Goal: Task Accomplishment & Management: Manage account settings

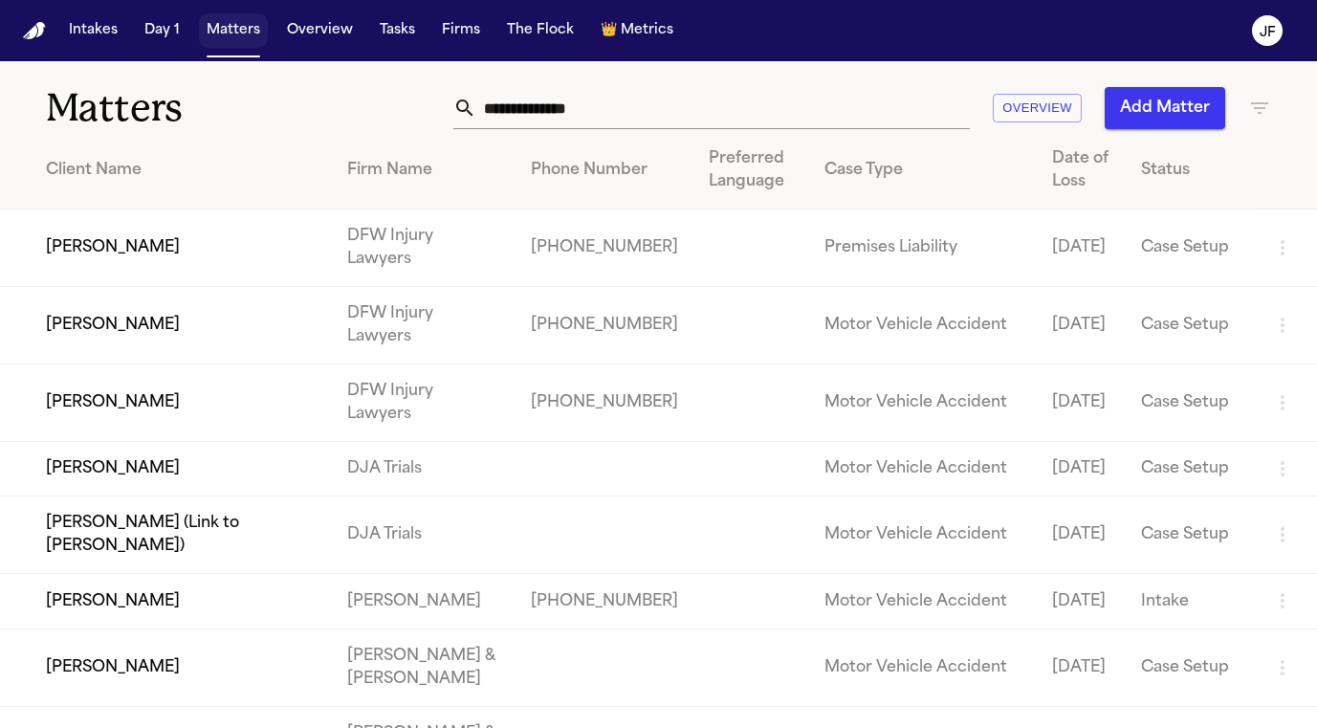
click at [213, 42] on button "Matters" at bounding box center [233, 30] width 69 height 34
click at [229, 42] on button "Matters" at bounding box center [233, 30] width 69 height 34
click at [608, 125] on input "text" at bounding box center [723, 108] width 494 height 42
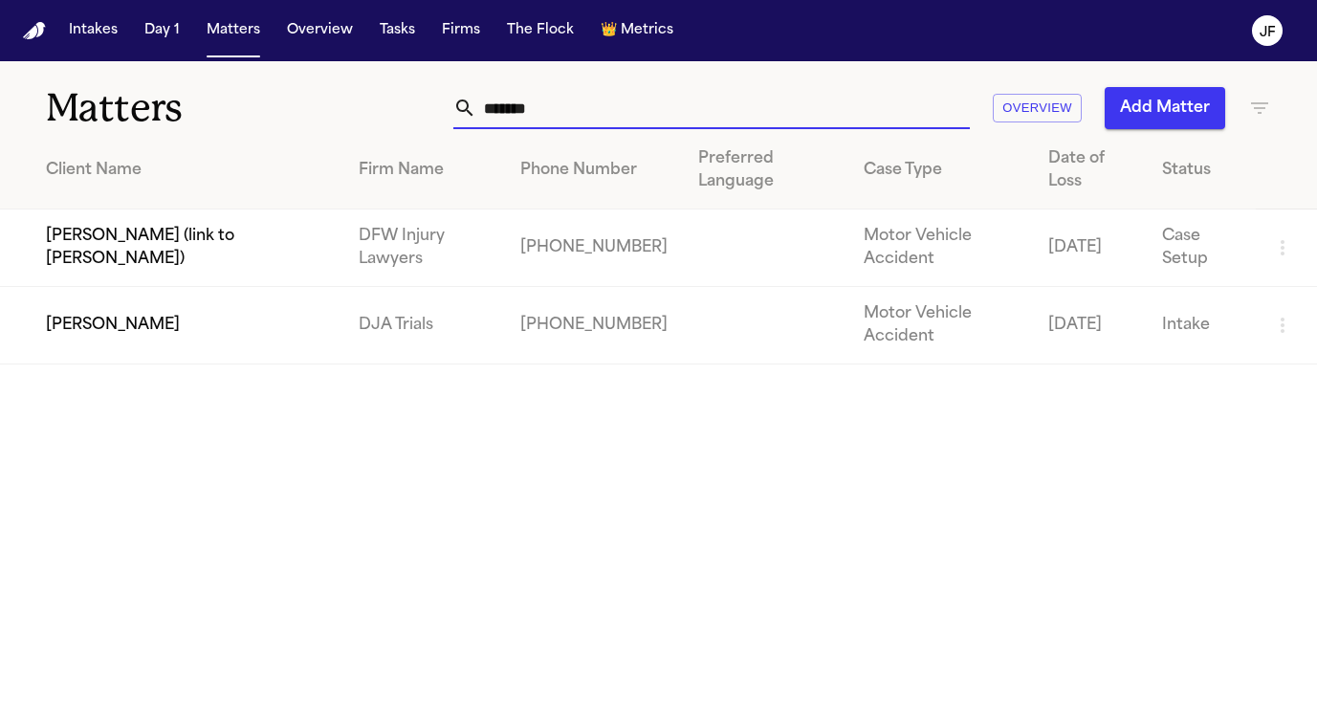
type input "*******"
drag, startPoint x: 534, startPoint y: 145, endPoint x: 150, endPoint y: 320, distance: 421.3
click at [150, 320] on td "[PERSON_NAME]" at bounding box center [171, 325] width 343 height 77
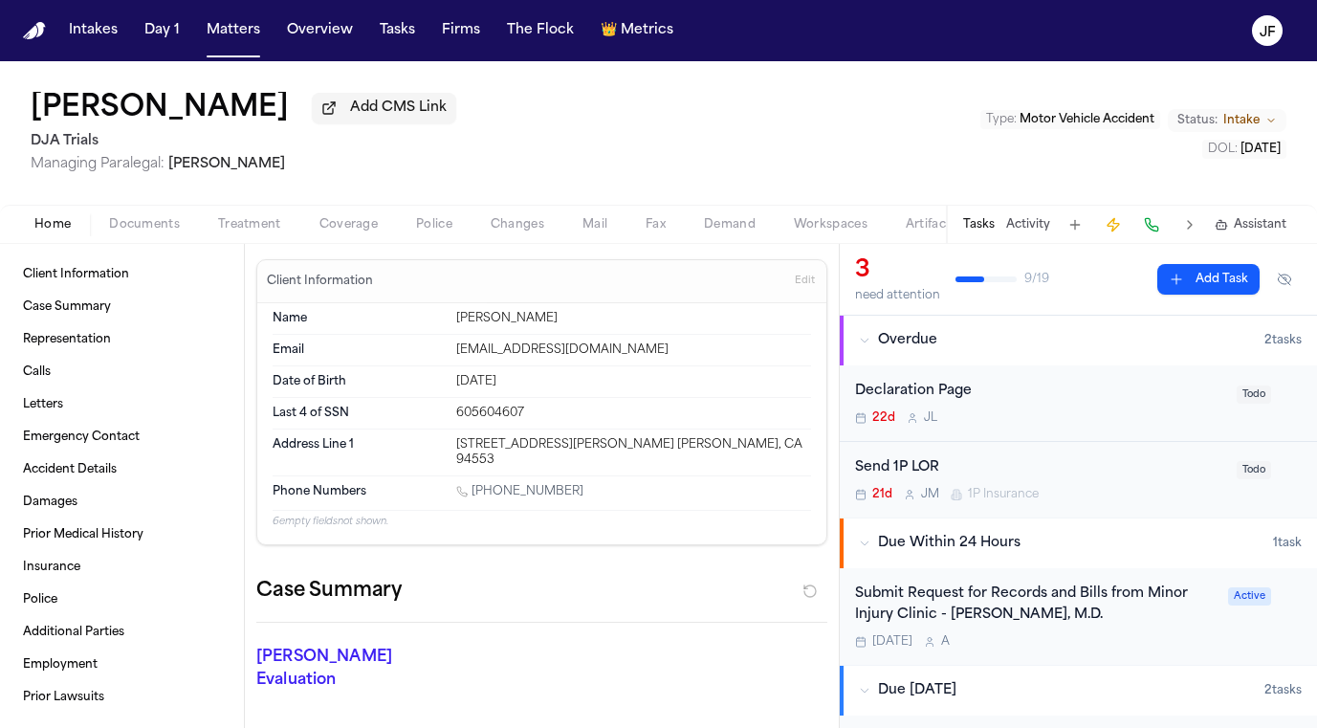
click at [134, 243] on div "Home Documents Treatment Coverage Police Changes Mail Fax Demand Workspaces Art…" at bounding box center [658, 224] width 1317 height 38
click at [144, 236] on span "button" at bounding box center [145, 235] width 94 height 2
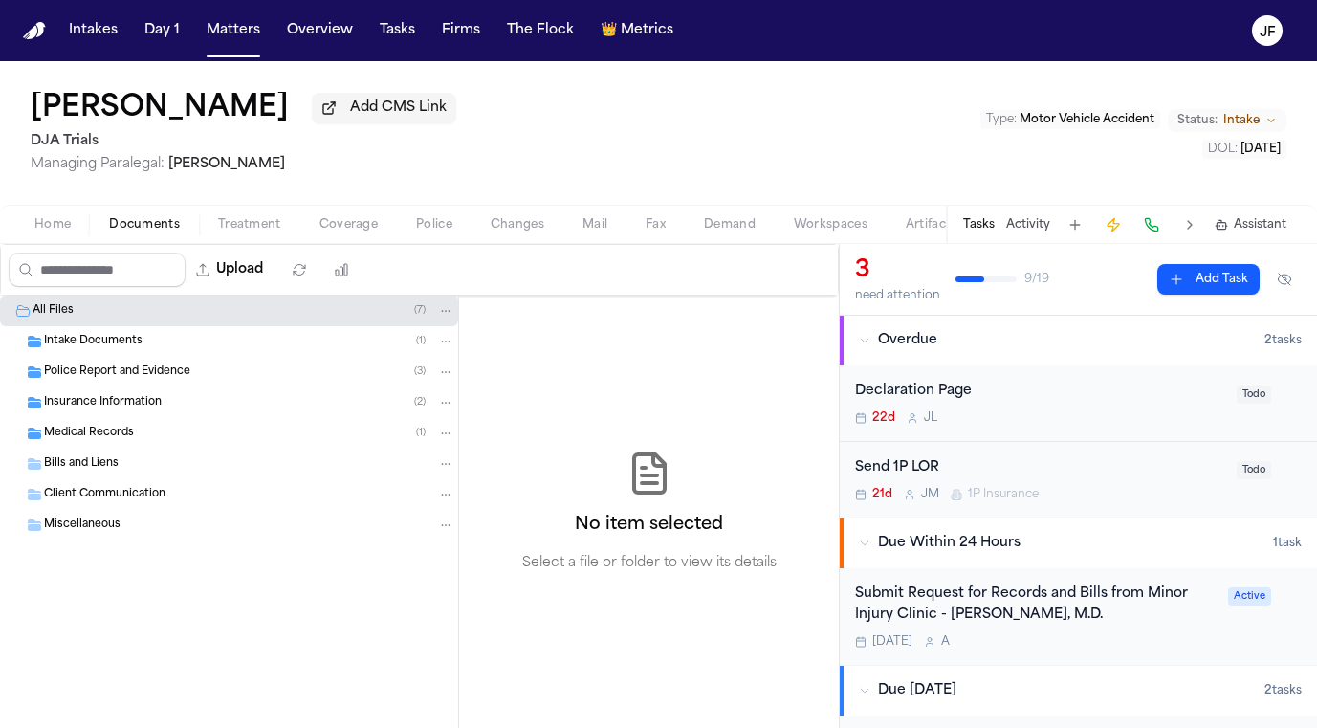
click at [166, 407] on div "Insurance Information ( 2 )" at bounding box center [249, 402] width 410 height 17
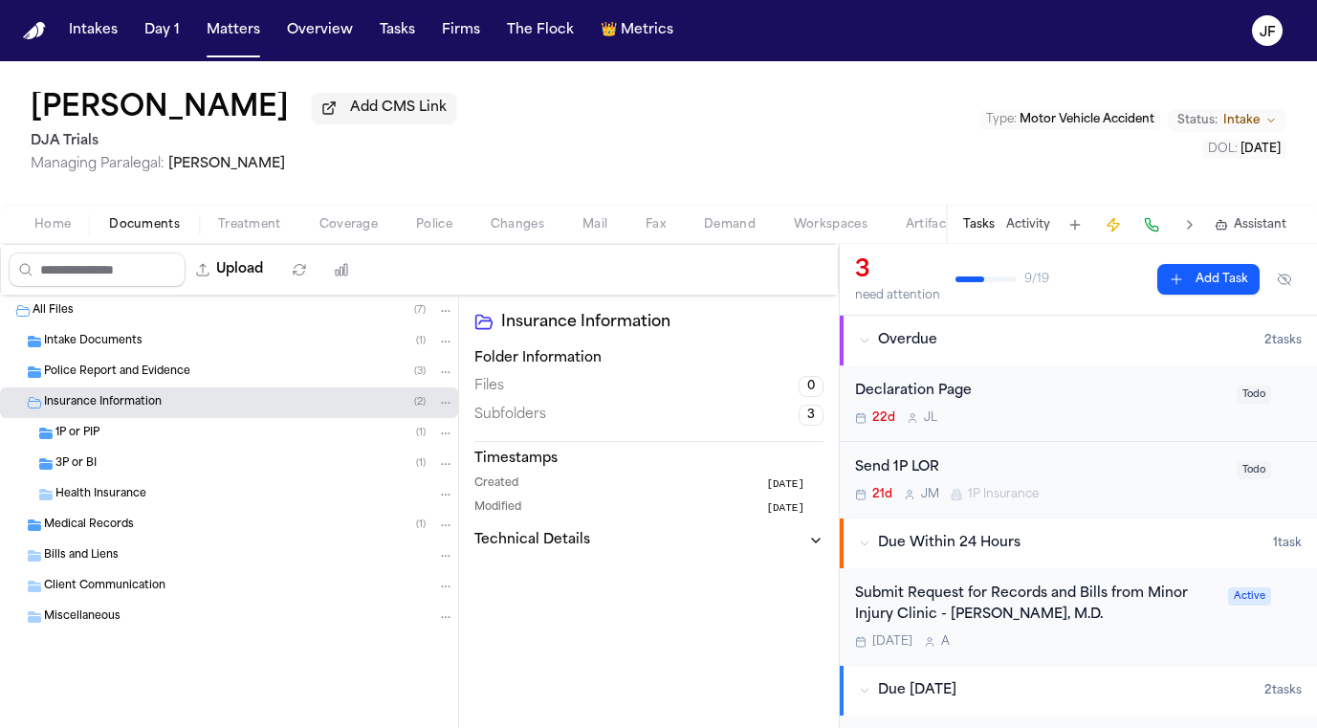
click at [166, 434] on div "1P or PIP ( 1 )" at bounding box center [254, 433] width 399 height 17
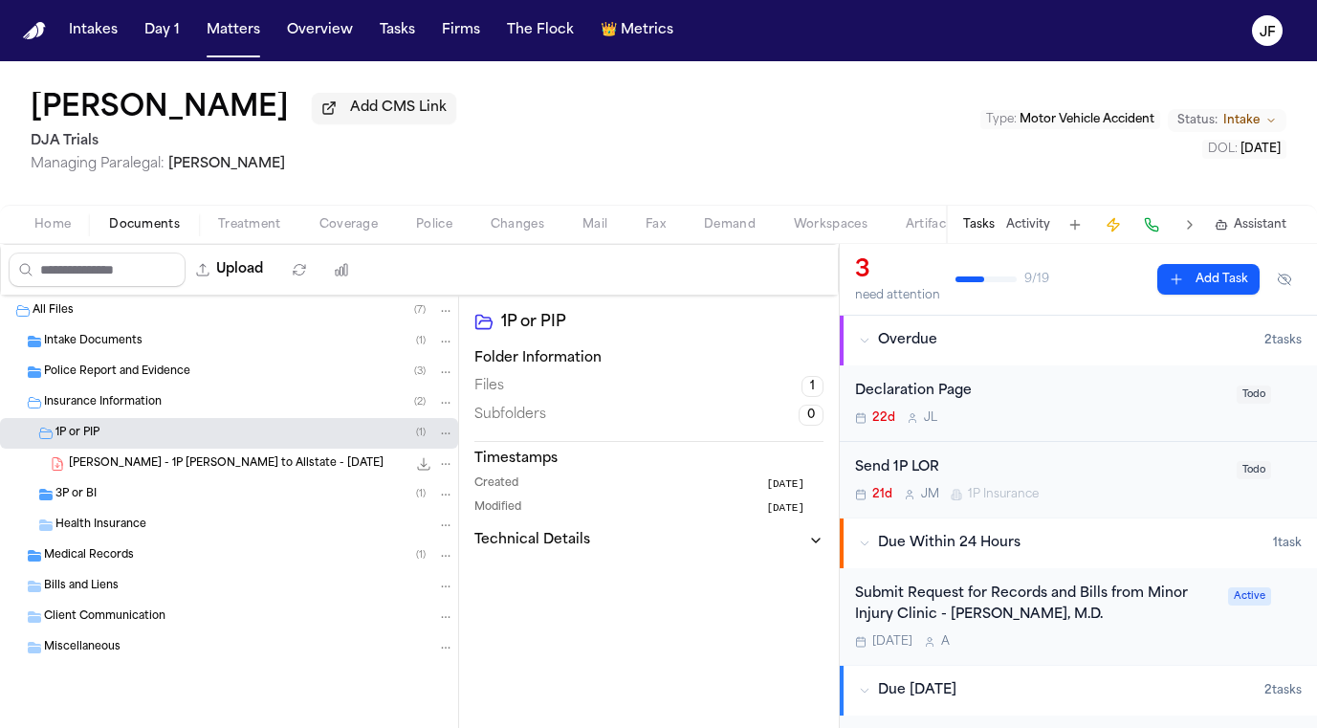
click at [169, 466] on span "[PERSON_NAME] - 1P [PERSON_NAME] to Allstate - [DATE]" at bounding box center [226, 464] width 315 height 16
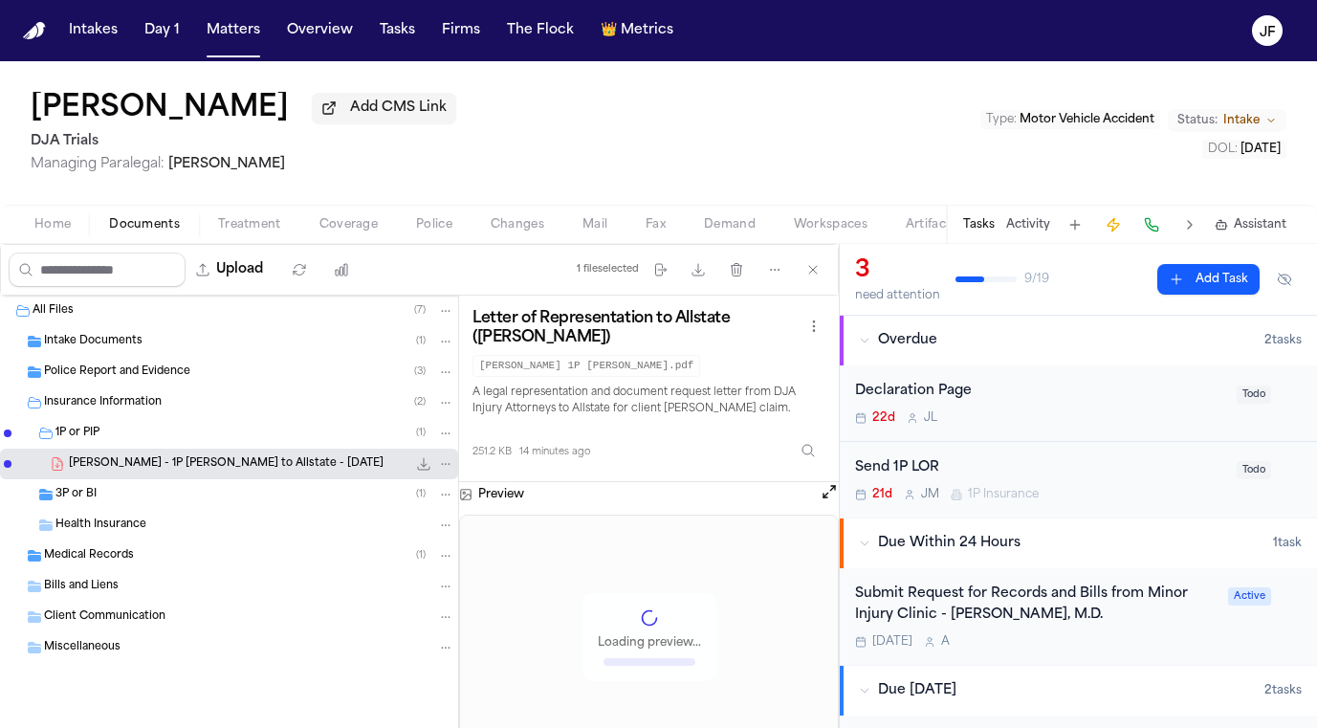
click at [428, 466] on icon "File: C. Aaronson - 1P LOR to Allstate - 10.1.25" at bounding box center [423, 463] width 15 height 15
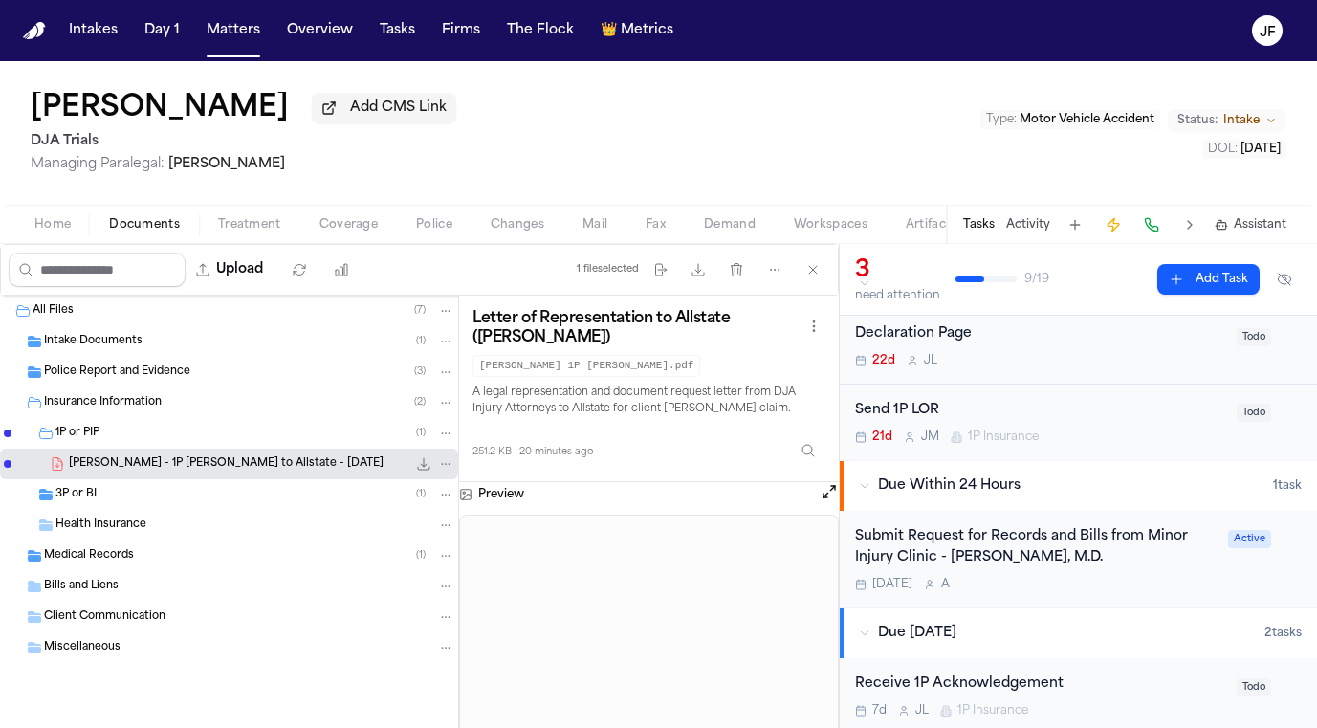
click at [700, 392] on p "A legal representation and document request letter from DJA Injury Attorneys to…" at bounding box center [649, 402] width 353 height 34
click at [692, 336] on h3 "Letter of Representation to Allstate ([PERSON_NAME])" at bounding box center [638, 328] width 330 height 38
click at [160, 510] on div "3P or BI ( 1 )" at bounding box center [229, 494] width 458 height 31
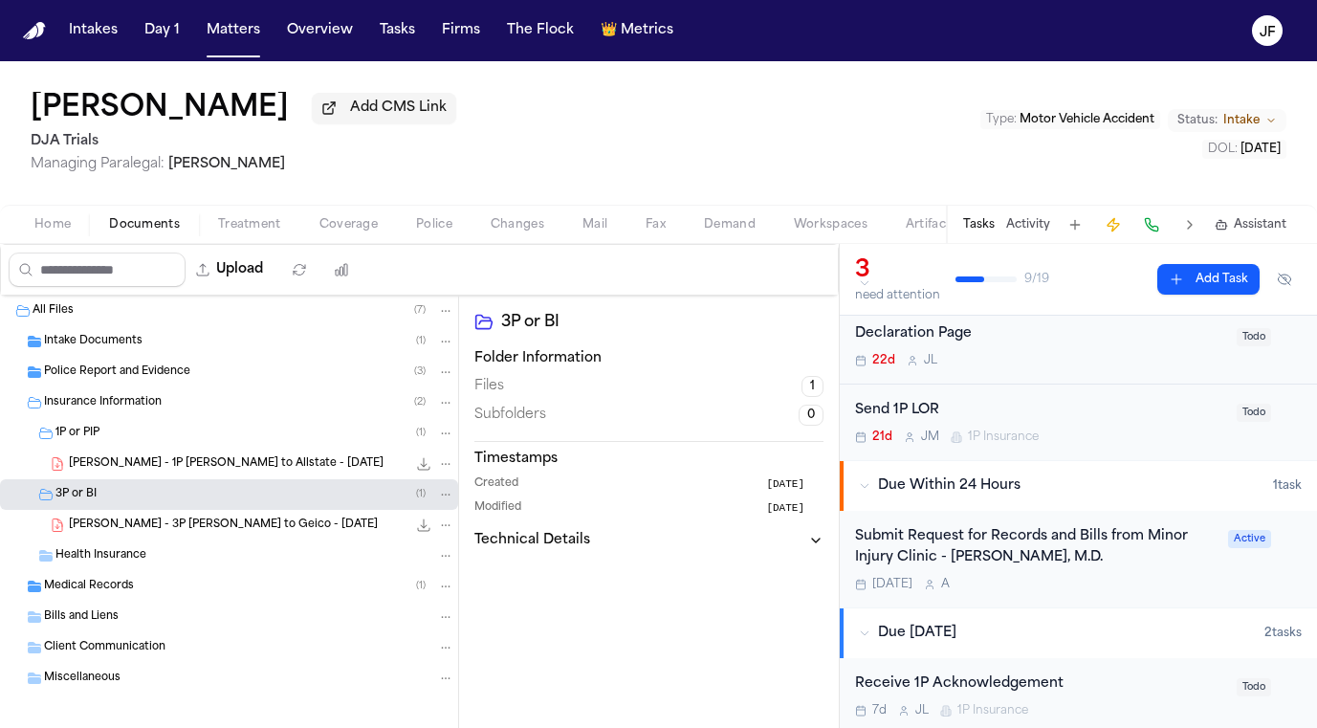
click at [206, 541] on div "[PERSON_NAME] - 3P [PERSON_NAME] to Geico - [DATE] 262.3 KB • PDF" at bounding box center [229, 525] width 458 height 31
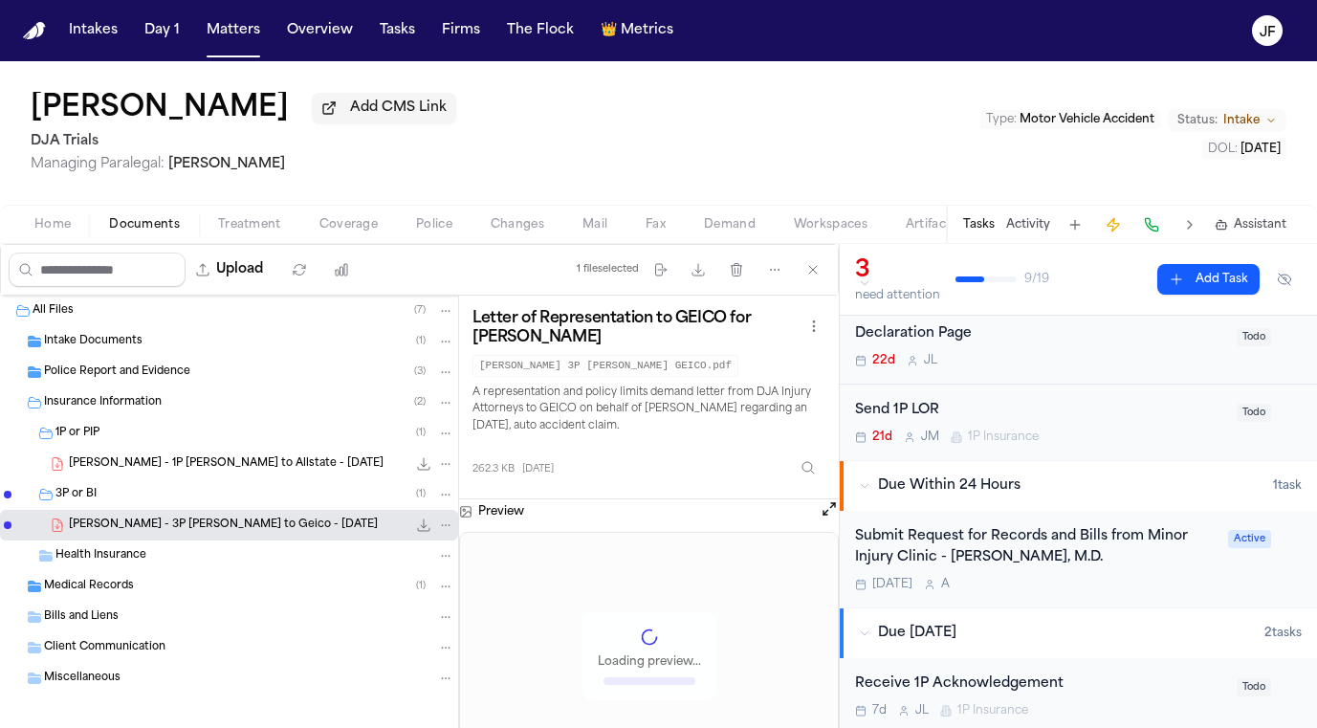
scroll to position [0, 0]
click at [236, 472] on span "[PERSON_NAME] - 1P [PERSON_NAME] to Allstate - [DATE]" at bounding box center [226, 464] width 315 height 16
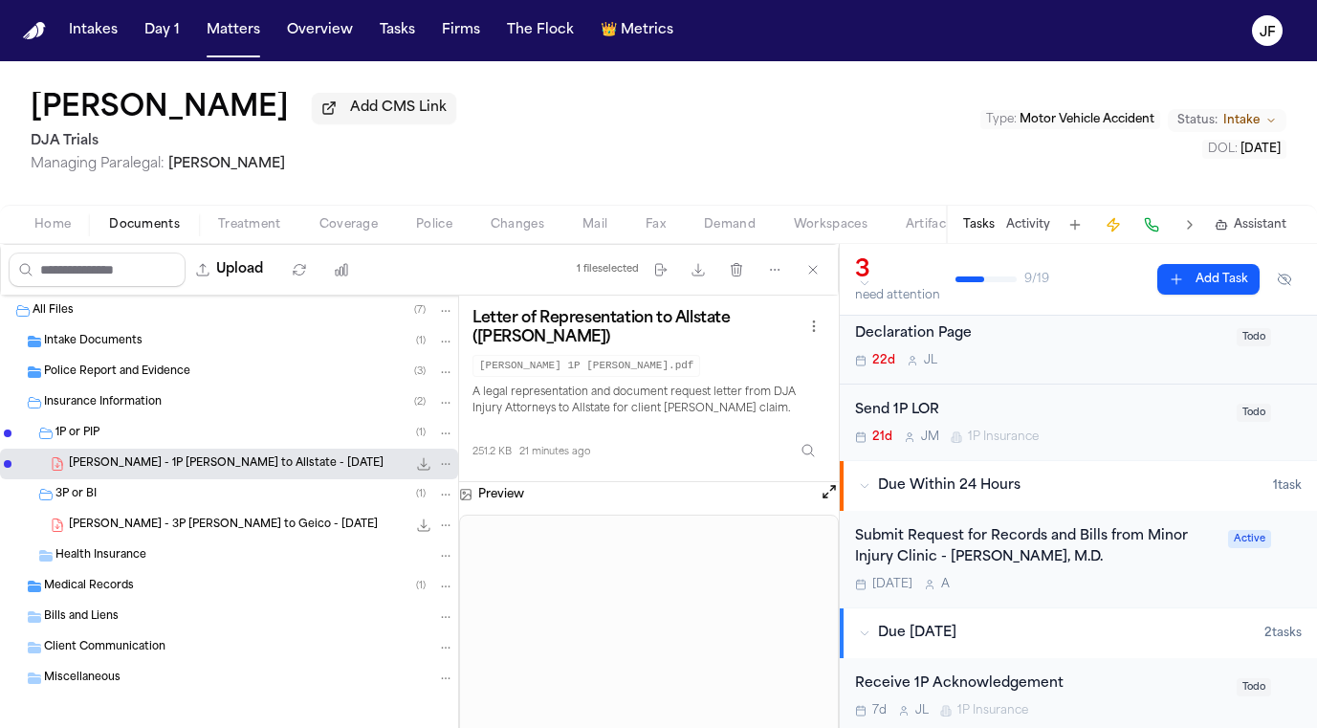
click at [1241, 0] on nav "Intakes Day 1 Matters Overview Tasks Firms The Flock 👑 Metrics JF" at bounding box center [658, 30] width 1317 height 61
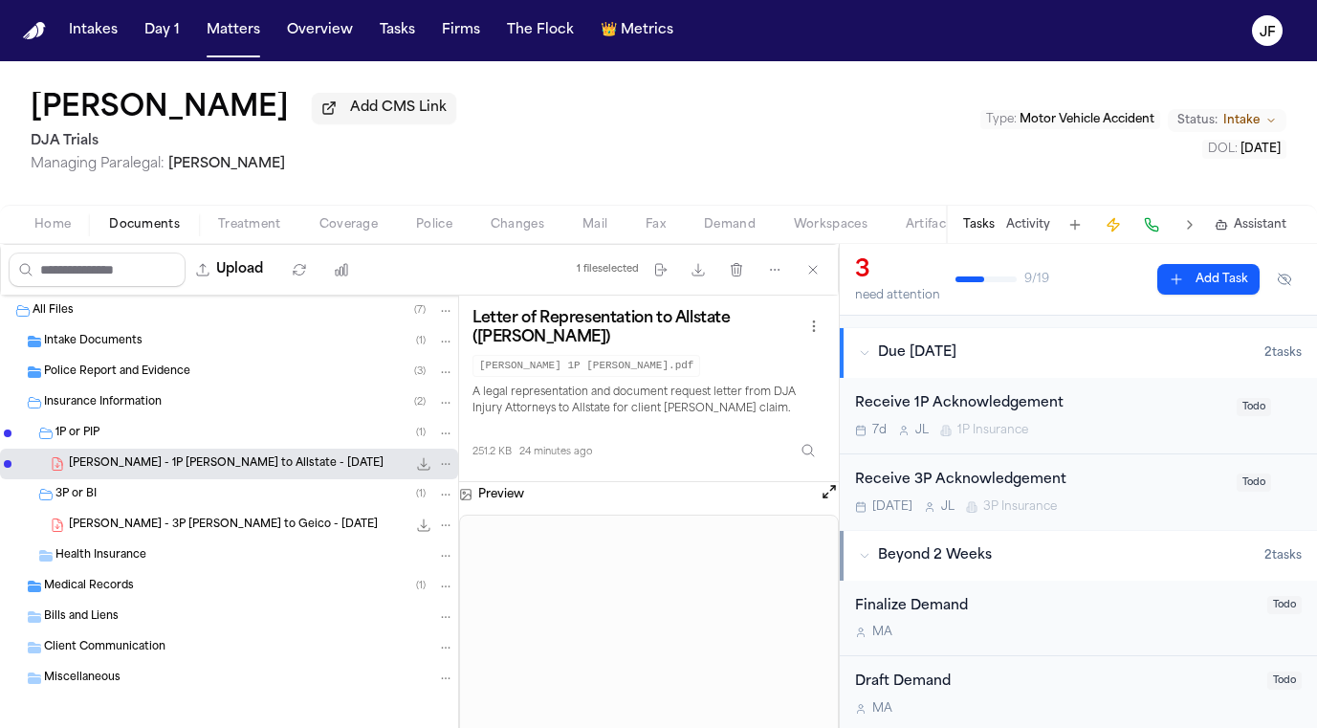
scroll to position [342, 0]
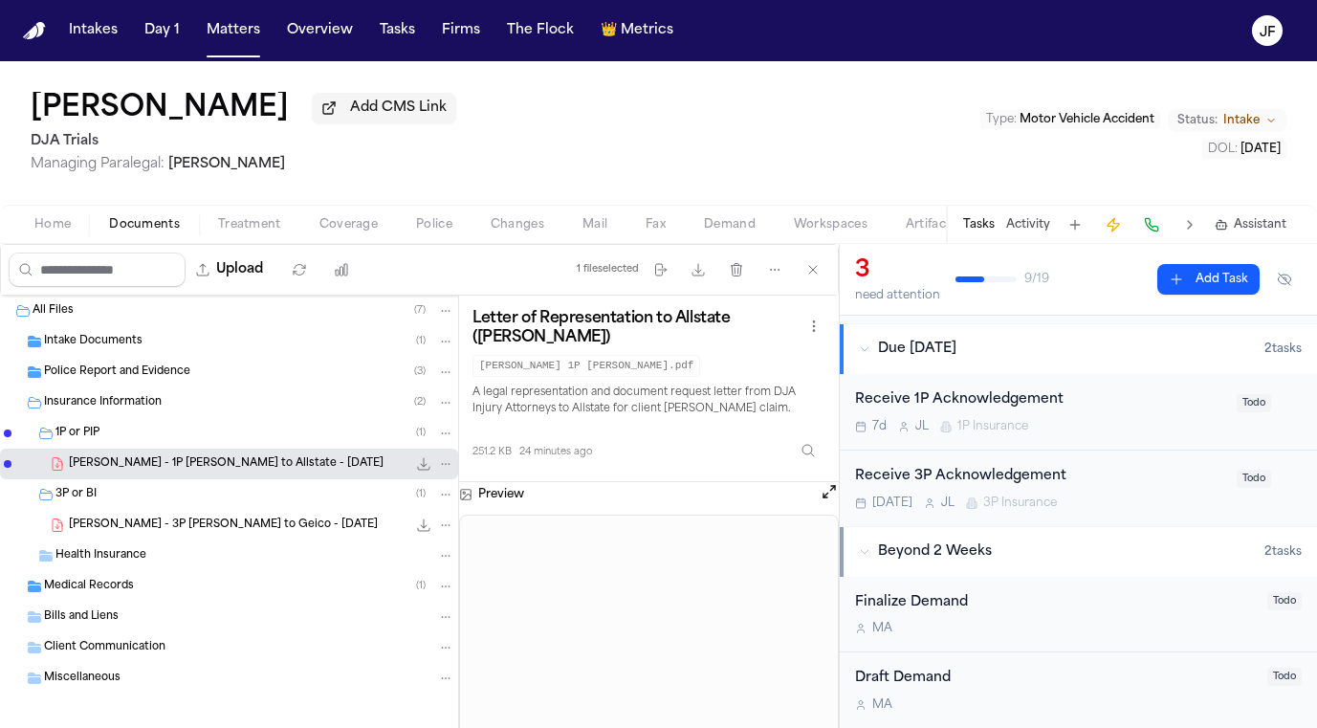
click at [356, 220] on span "Coverage" at bounding box center [349, 224] width 58 height 15
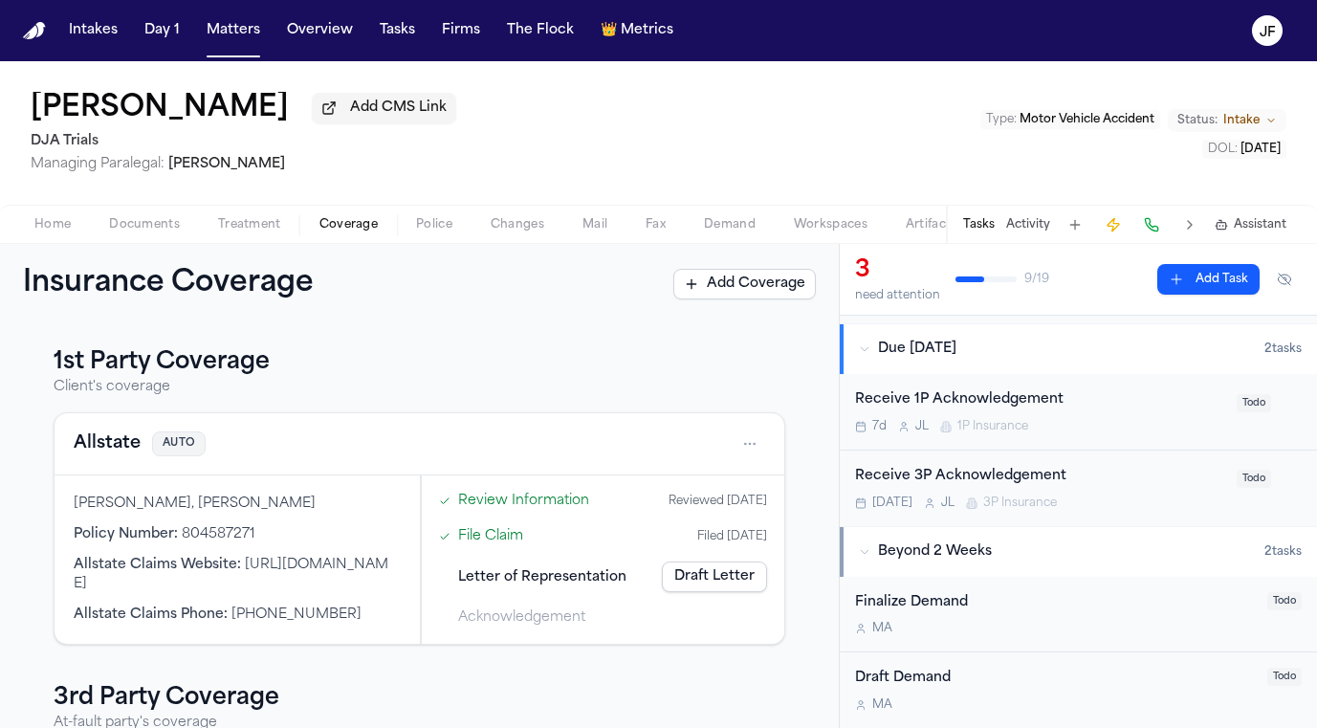
click at [707, 583] on link "Draft Letter" at bounding box center [714, 577] width 105 height 31
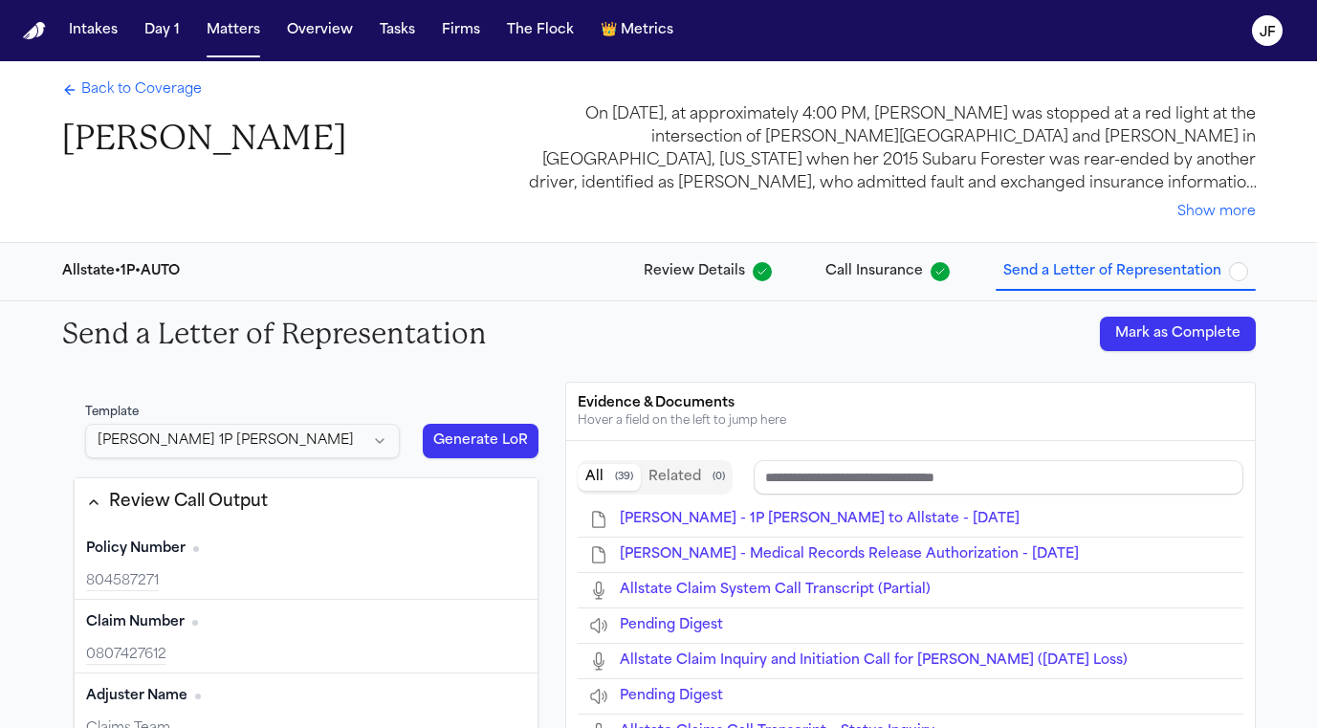
click at [1240, 275] on span "button" at bounding box center [1238, 271] width 19 height 19
click at [190, 93] on span "Back to Coverage" at bounding box center [141, 89] width 121 height 19
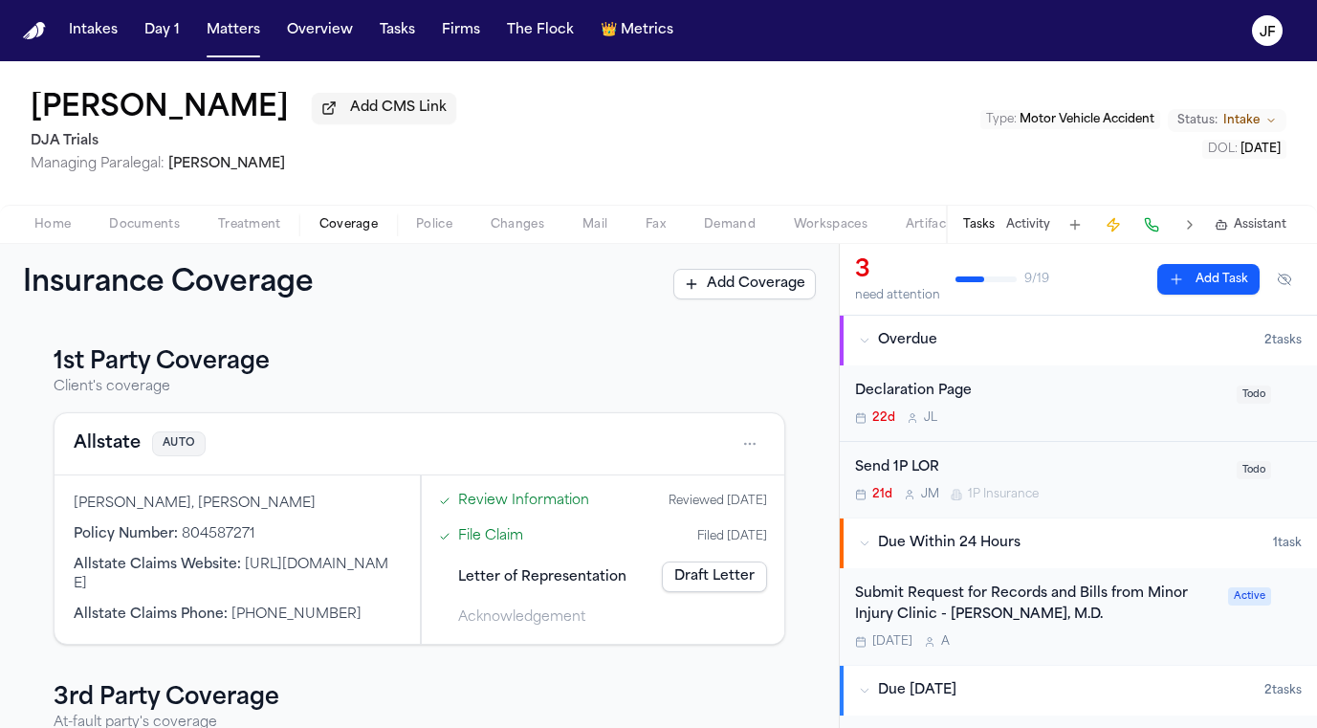
click at [348, 7] on nav "Intakes Day 1 Matters Overview Tasks Firms The Flock 👑 Metrics JF" at bounding box center [658, 30] width 1317 height 61
click at [669, 227] on button "Fax" at bounding box center [656, 224] width 58 height 23
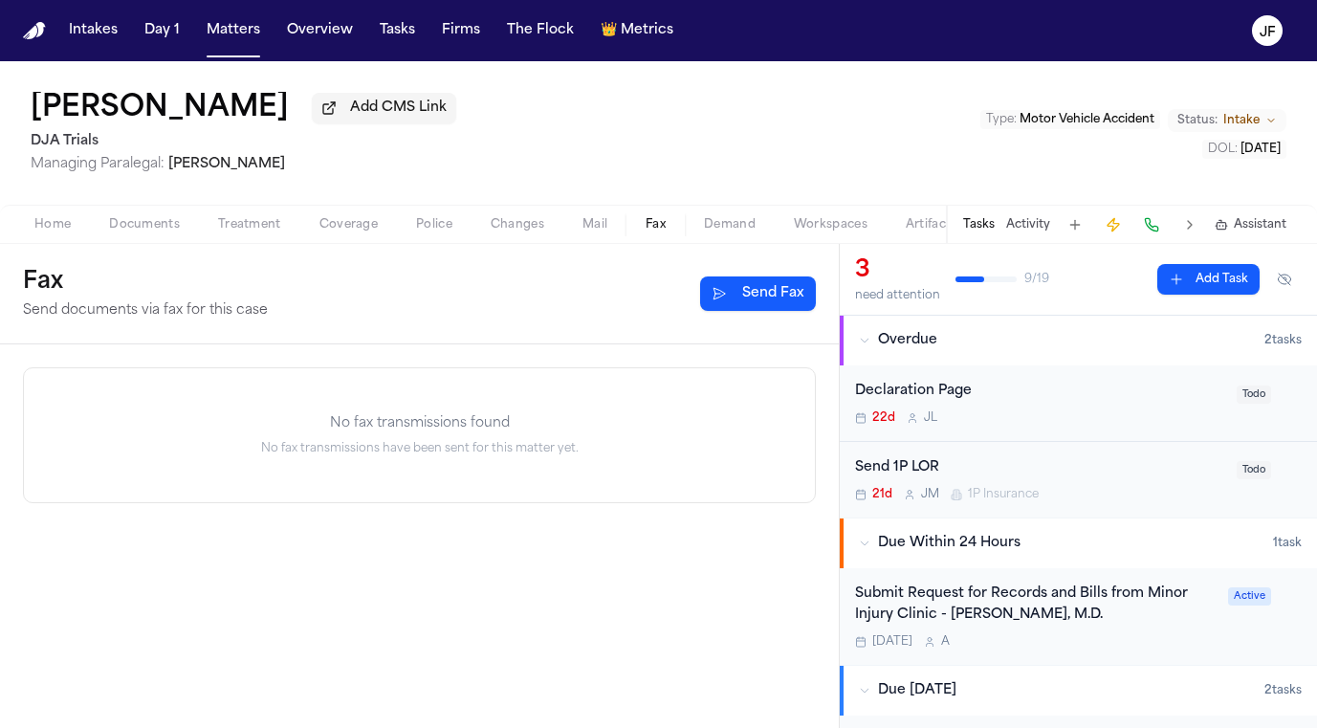
click at [927, 475] on div "Send 1P LOR" at bounding box center [1040, 468] width 370 height 22
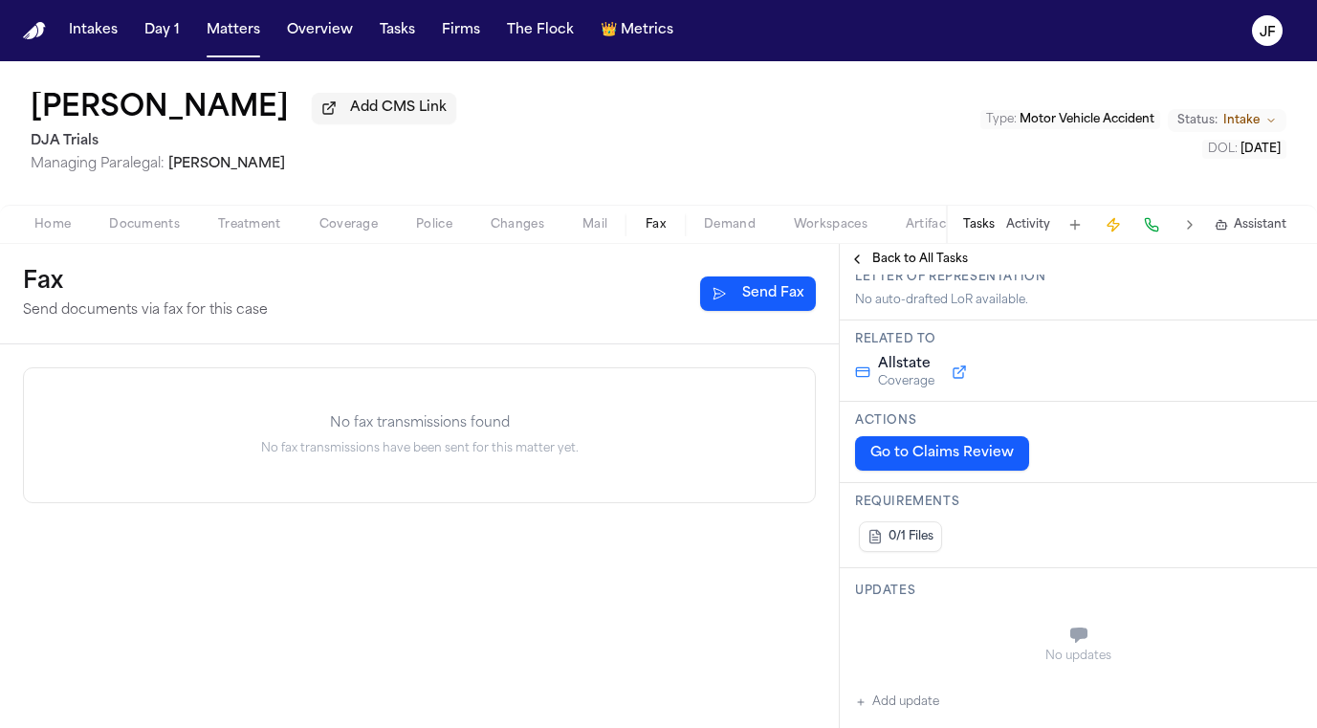
scroll to position [241, 0]
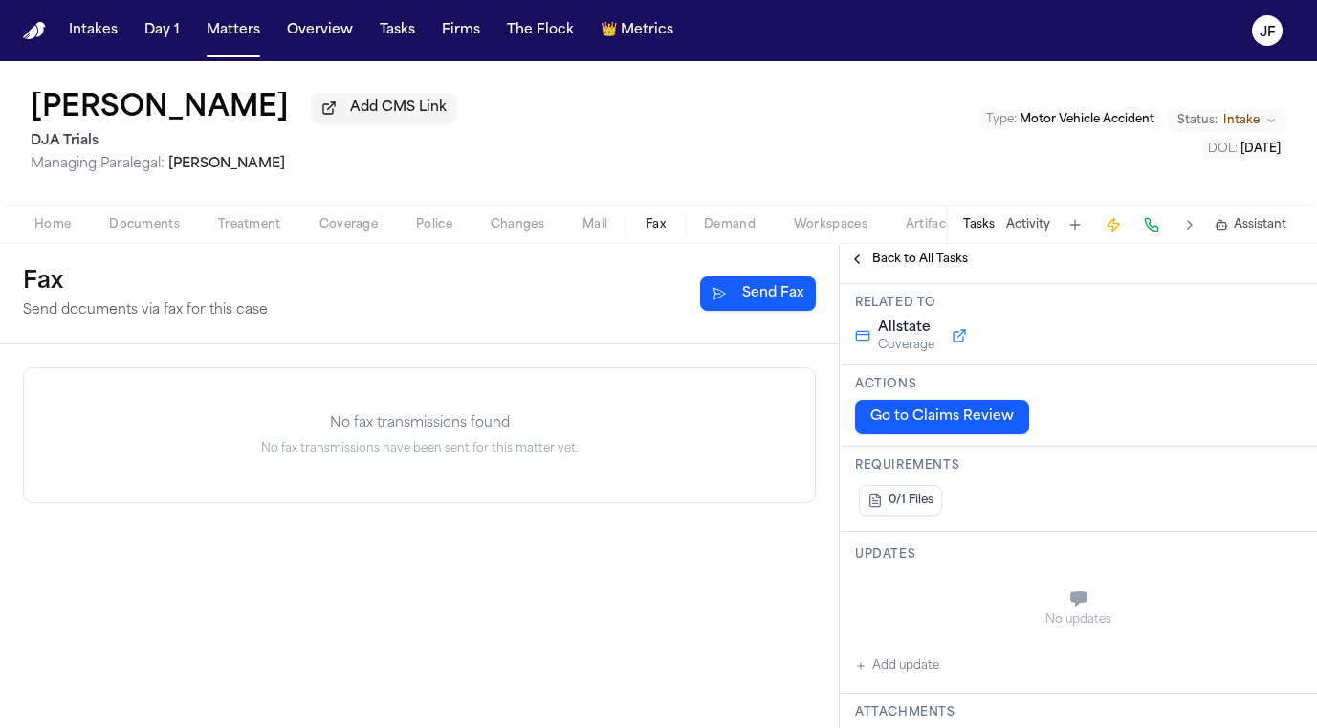
click at [902, 668] on button "Add update" at bounding box center [897, 665] width 84 height 23
click at [921, 619] on textarea "Add your update" at bounding box center [1090, 601] width 409 height 38
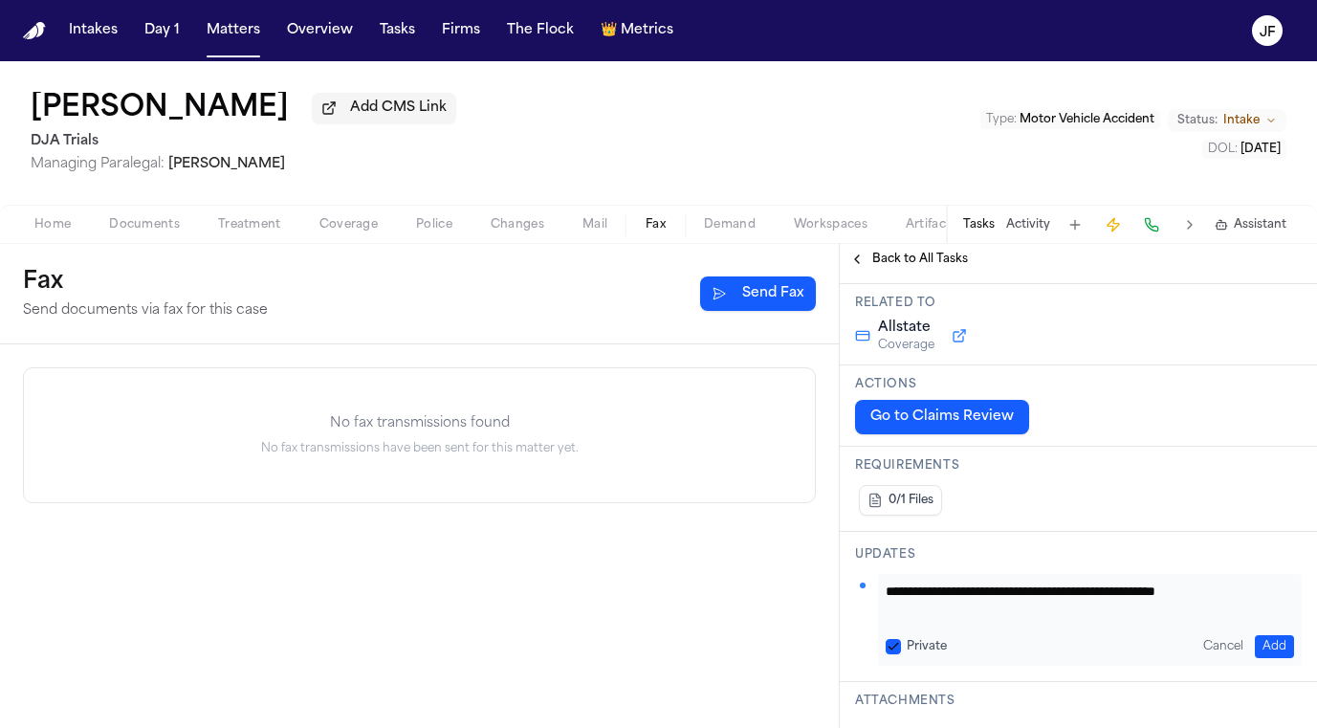
type textarea "**********"
click at [1266, 651] on button "Add" at bounding box center [1274, 646] width 39 height 23
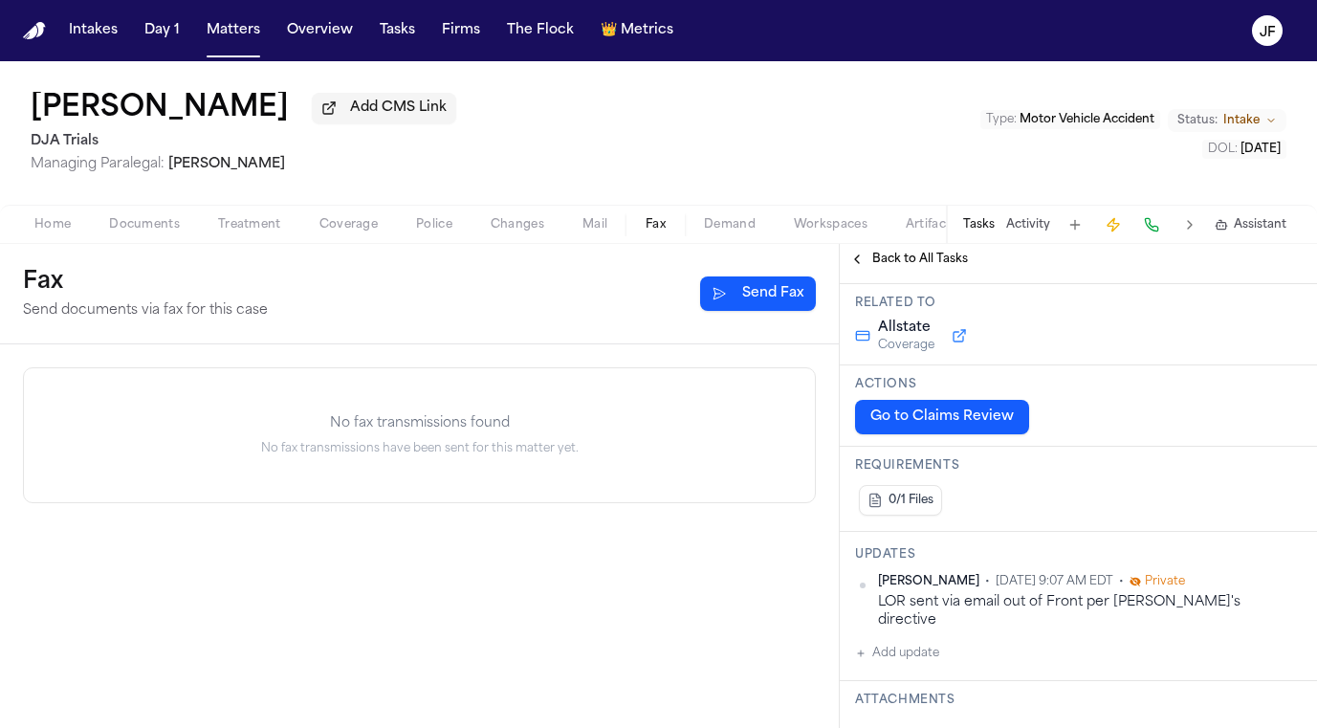
scroll to position [0, 0]
click at [893, 263] on span "Back to All Tasks" at bounding box center [920, 259] width 96 height 15
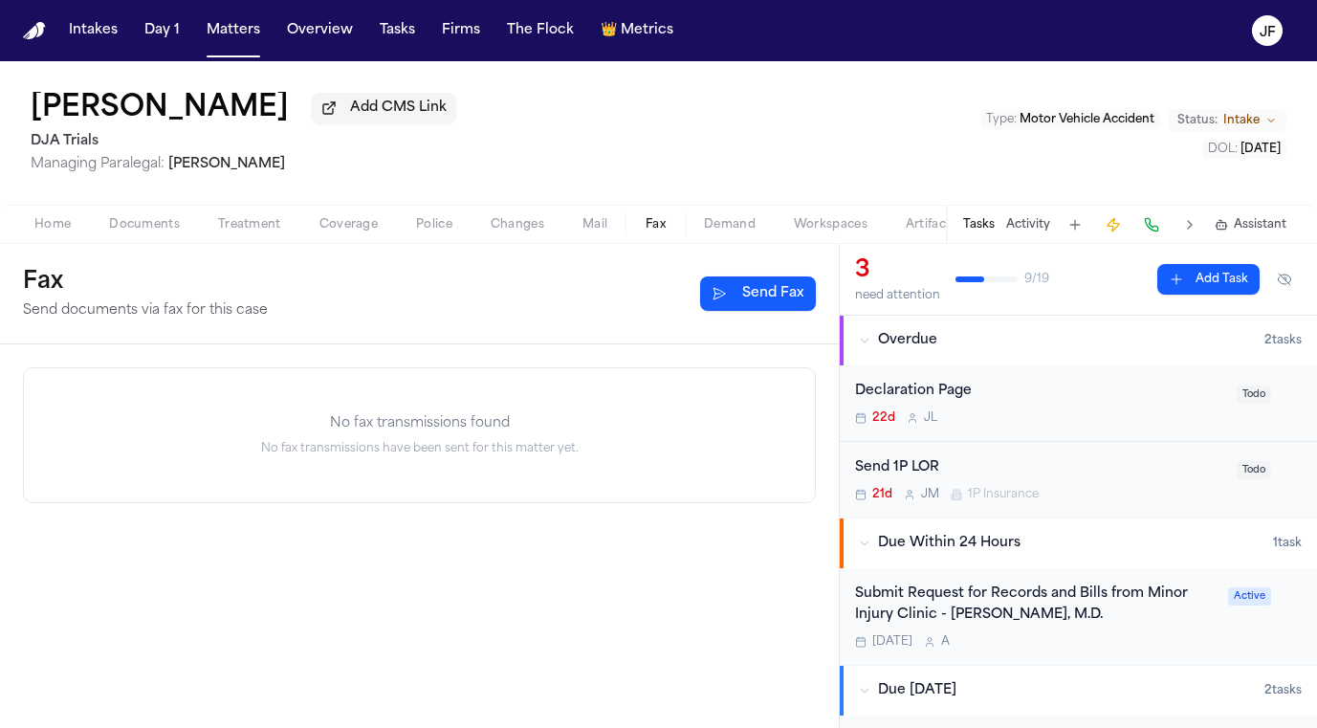
click at [938, 469] on div "Send 1P LOR" at bounding box center [1040, 468] width 370 height 22
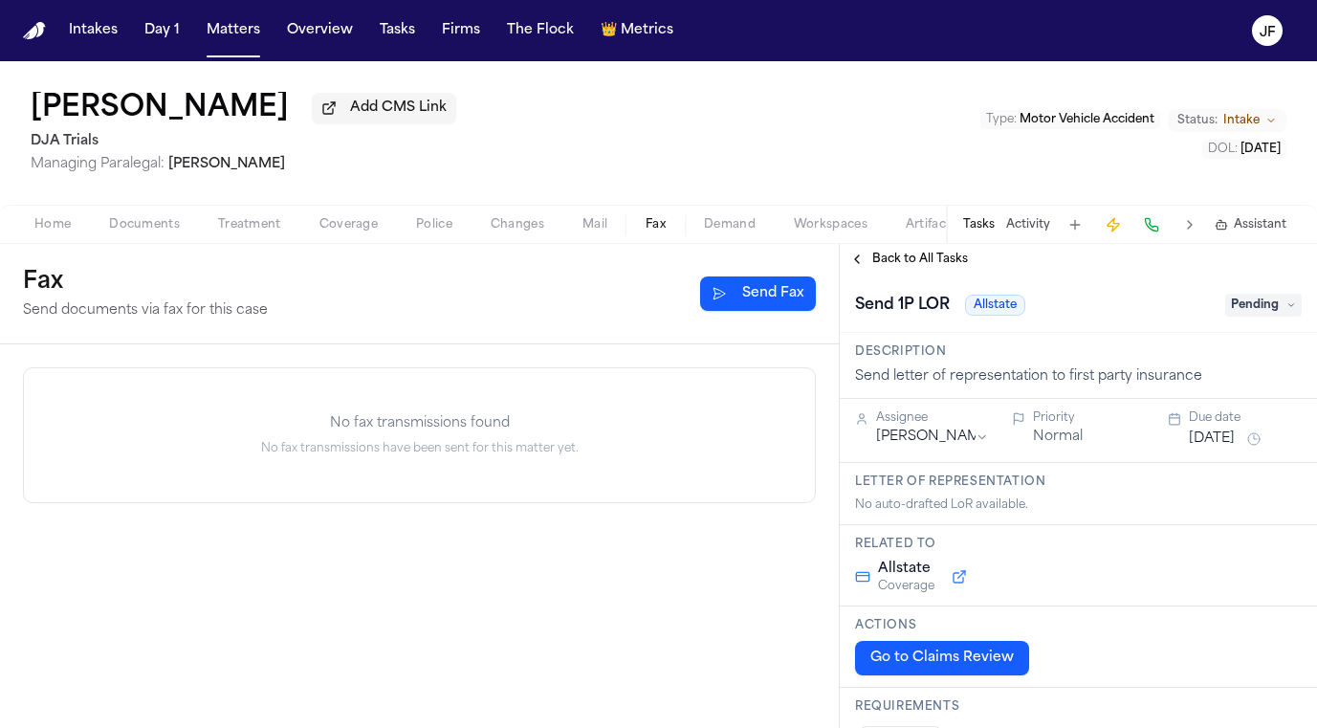
click at [1241, 320] on div "Send 1P LOR Allstate Pending" at bounding box center [1078, 305] width 447 height 31
click at [1241, 317] on span "Pending" at bounding box center [1264, 305] width 77 height 23
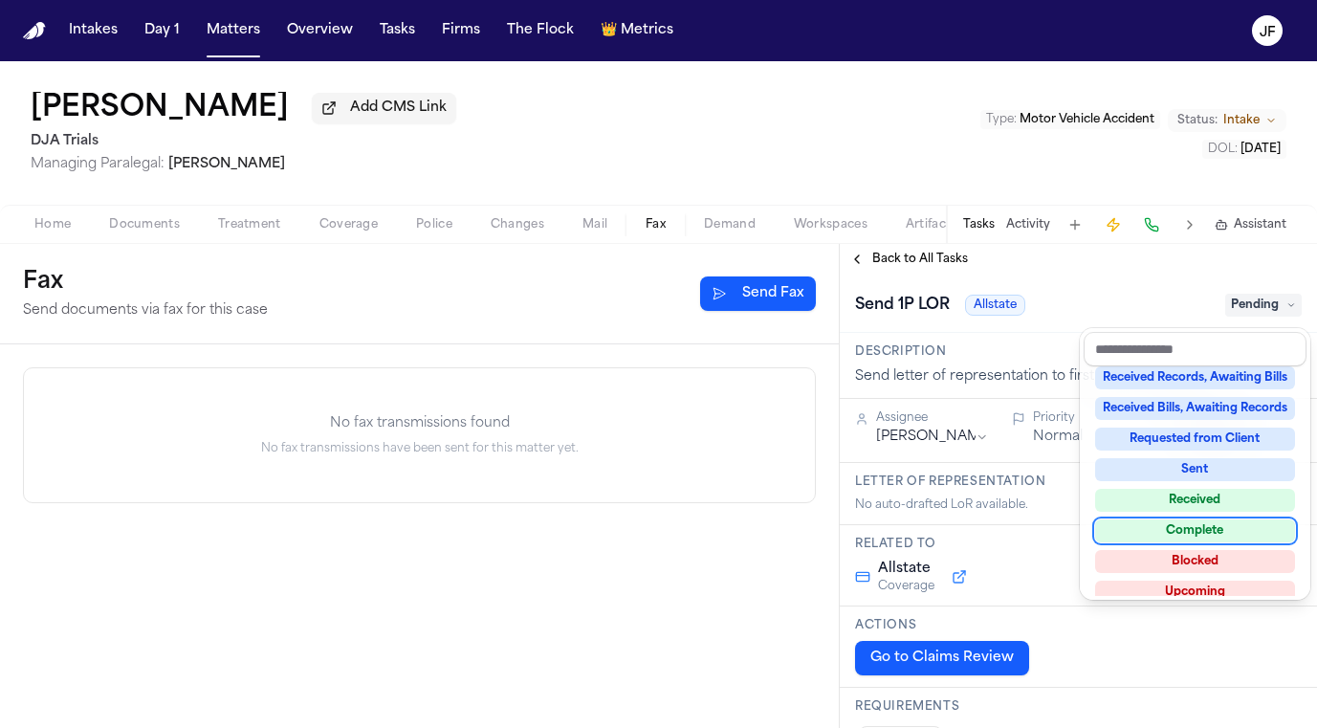
click at [1204, 528] on div "Complete" at bounding box center [1195, 530] width 200 height 23
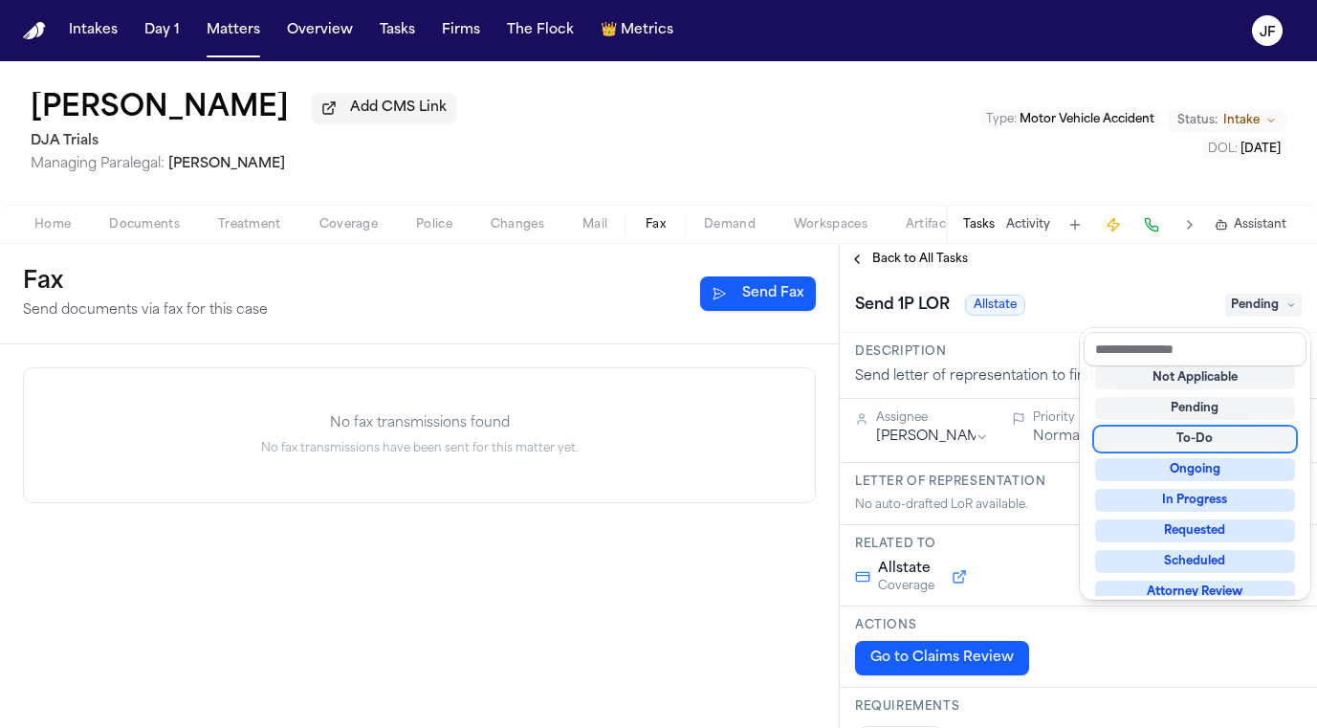
click at [1030, 284] on div "Send 1P LOR Allstate Pending" at bounding box center [1078, 304] width 477 height 58
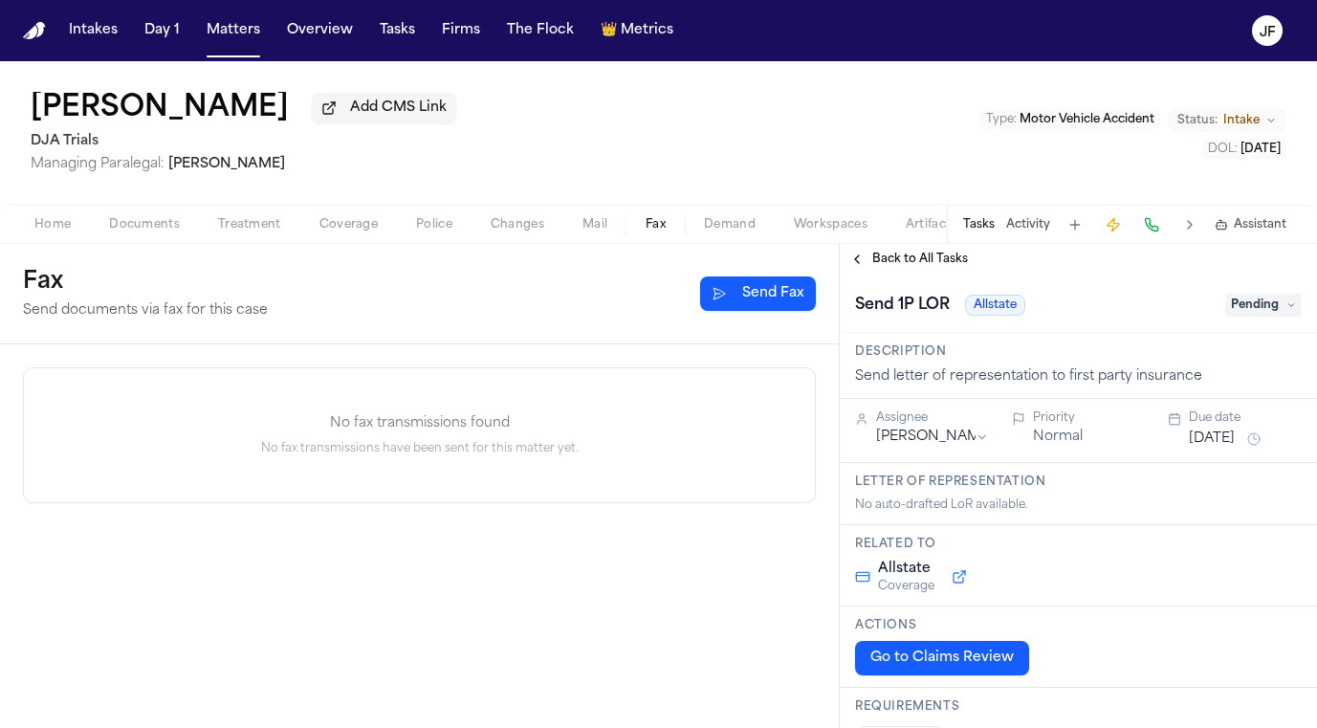
click at [953, 259] on span "Back to All Tasks" at bounding box center [920, 259] width 96 height 15
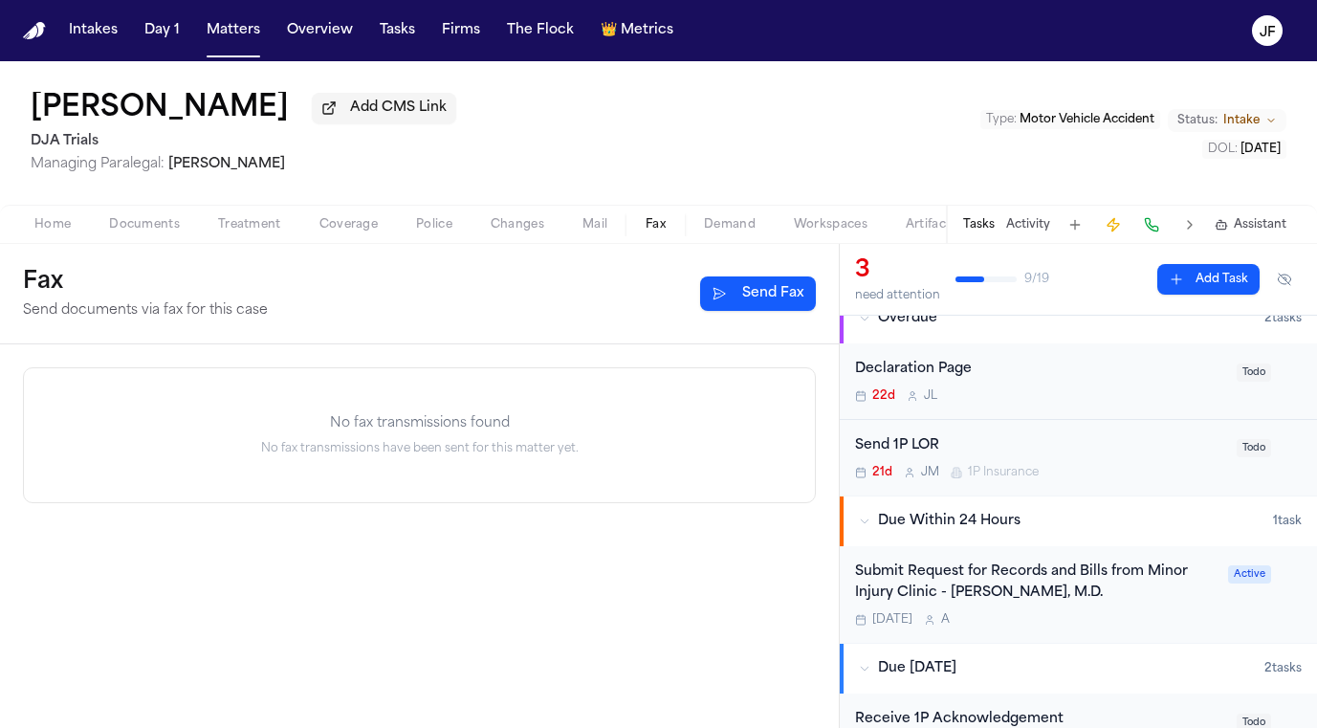
scroll to position [24, 0]
click at [901, 454] on div "Send 1P LOR" at bounding box center [1040, 444] width 370 height 22
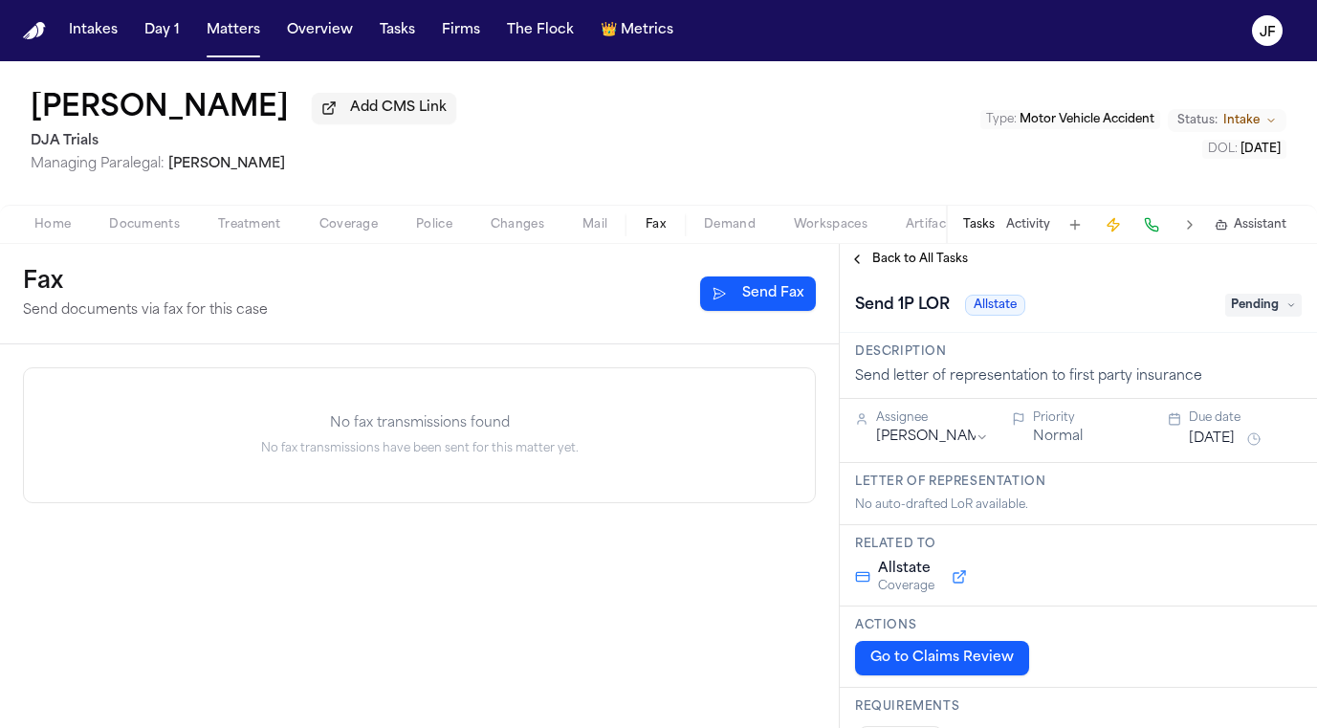
click at [1229, 312] on span "Pending" at bounding box center [1264, 305] width 77 height 23
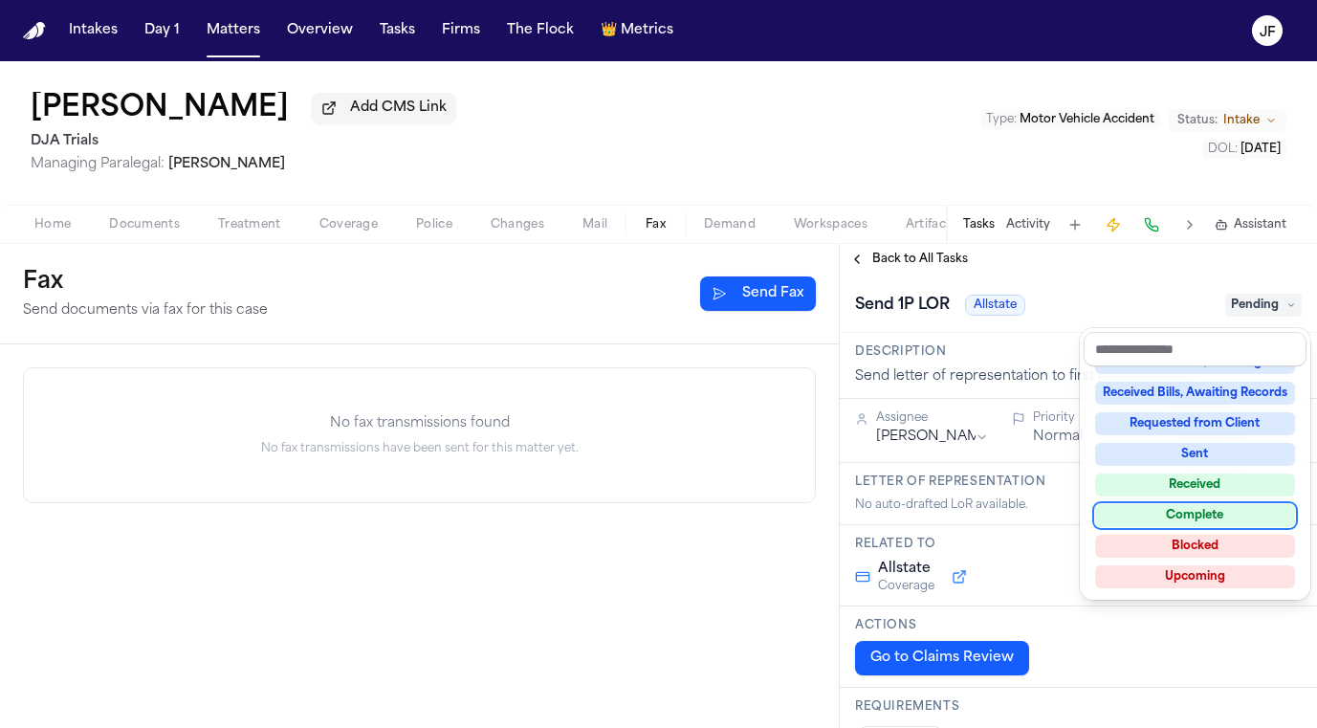
click at [1188, 513] on div "Complete" at bounding box center [1195, 515] width 200 height 23
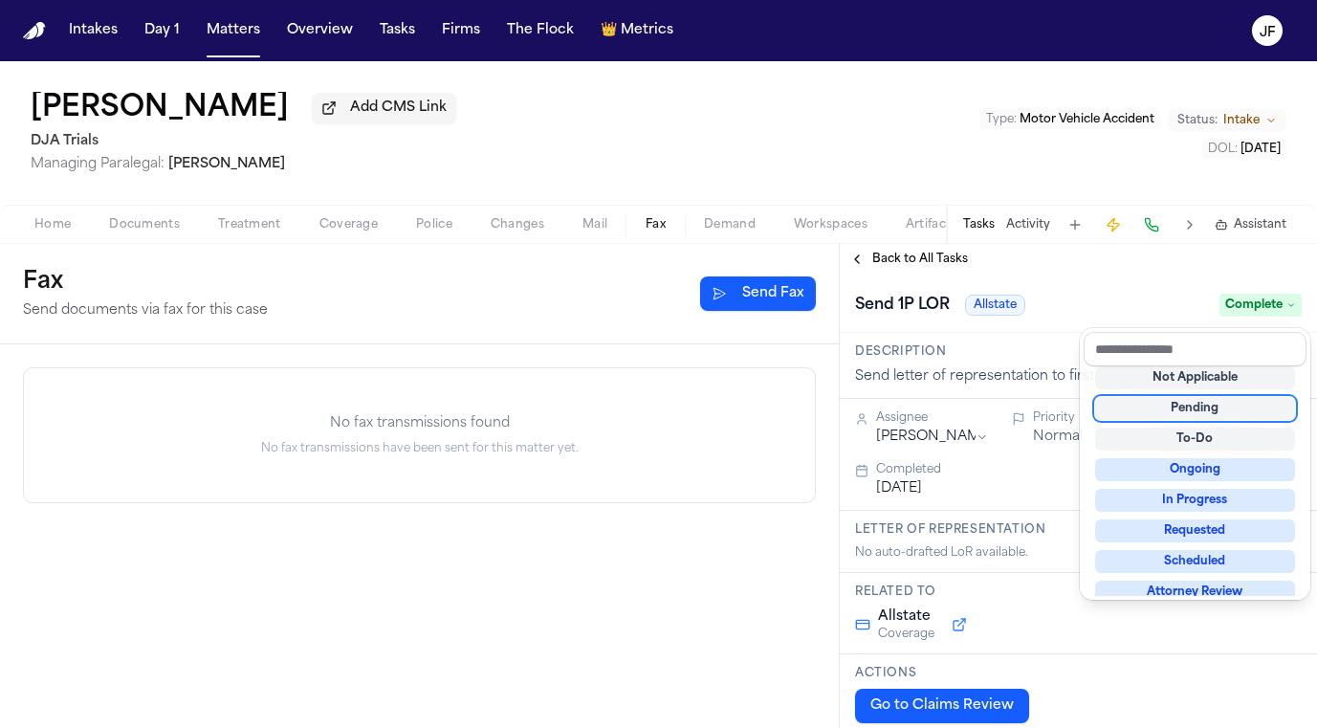
click at [932, 264] on div "**********" at bounding box center [1078, 486] width 477 height 484
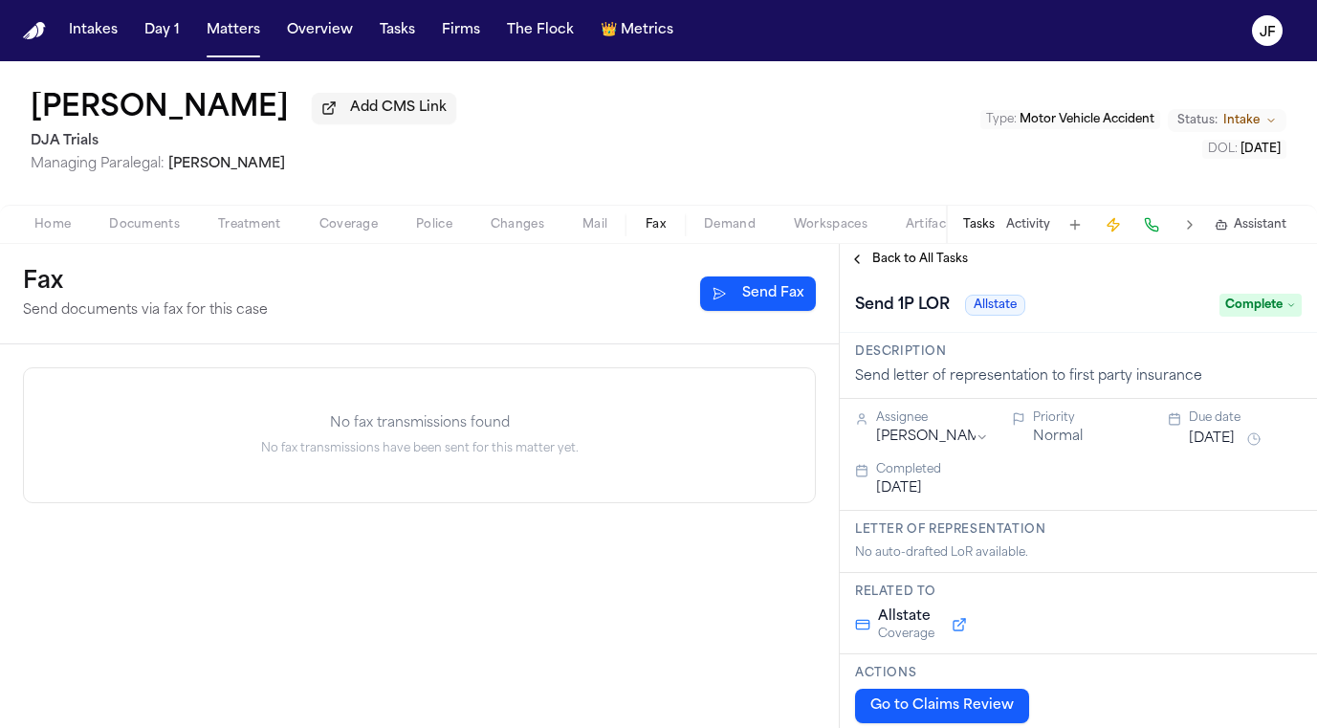
click at [943, 264] on span "Back to All Tasks" at bounding box center [920, 259] width 96 height 15
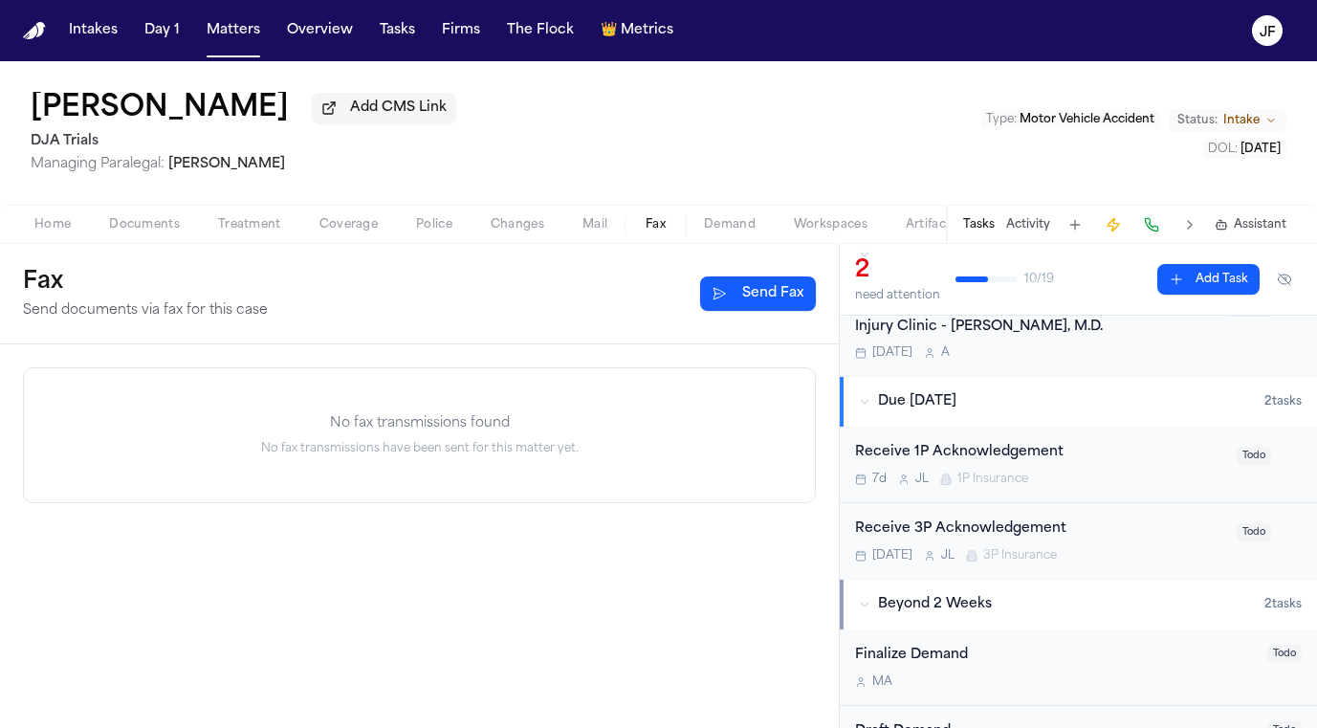
scroll to position [217, 0]
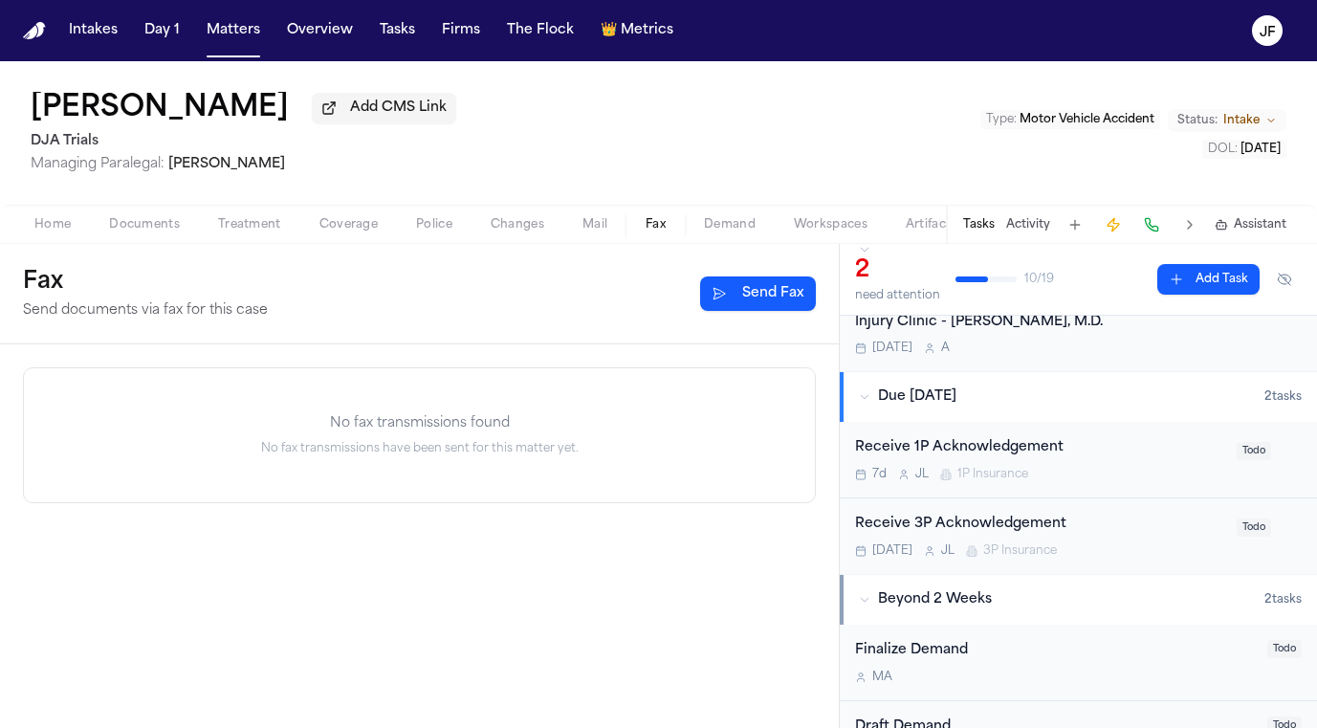
click at [136, 221] on span "Documents" at bounding box center [144, 224] width 71 height 15
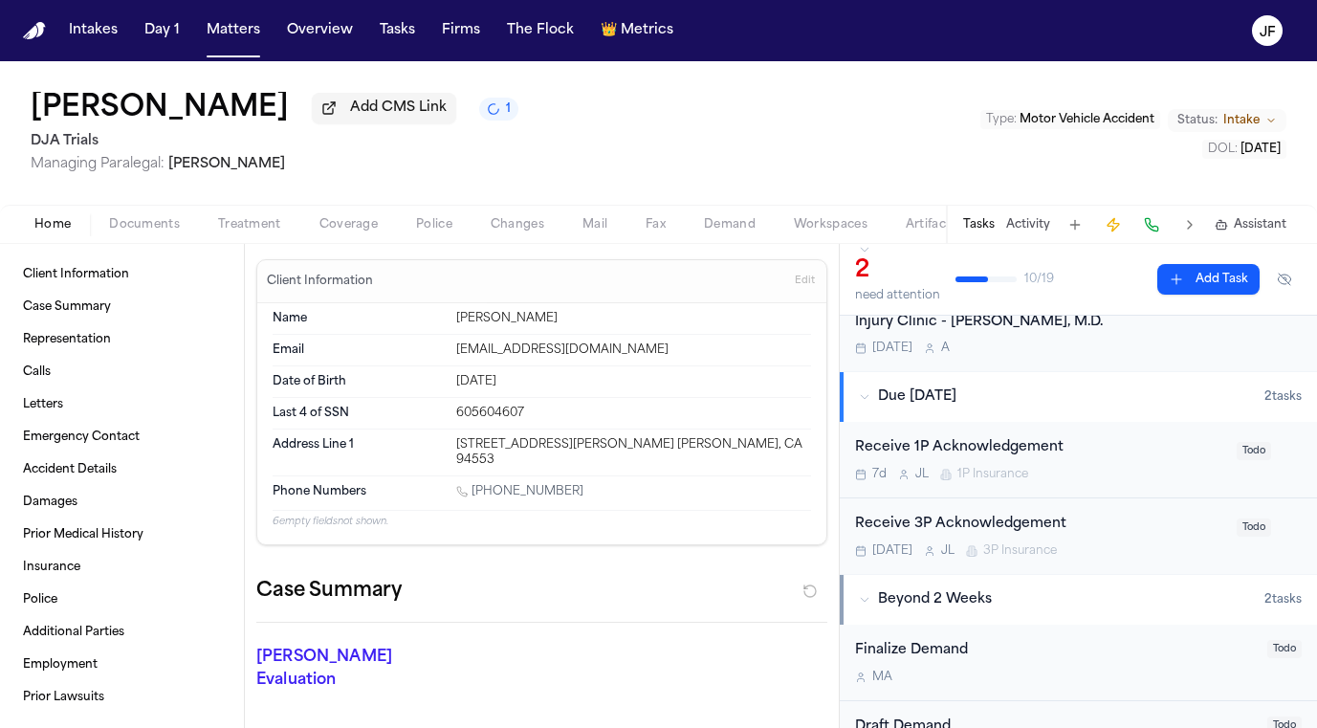
click at [47, 236] on span "button" at bounding box center [52, 235] width 59 height 2
